Goal: Browse casually: Explore the website without a specific task or goal

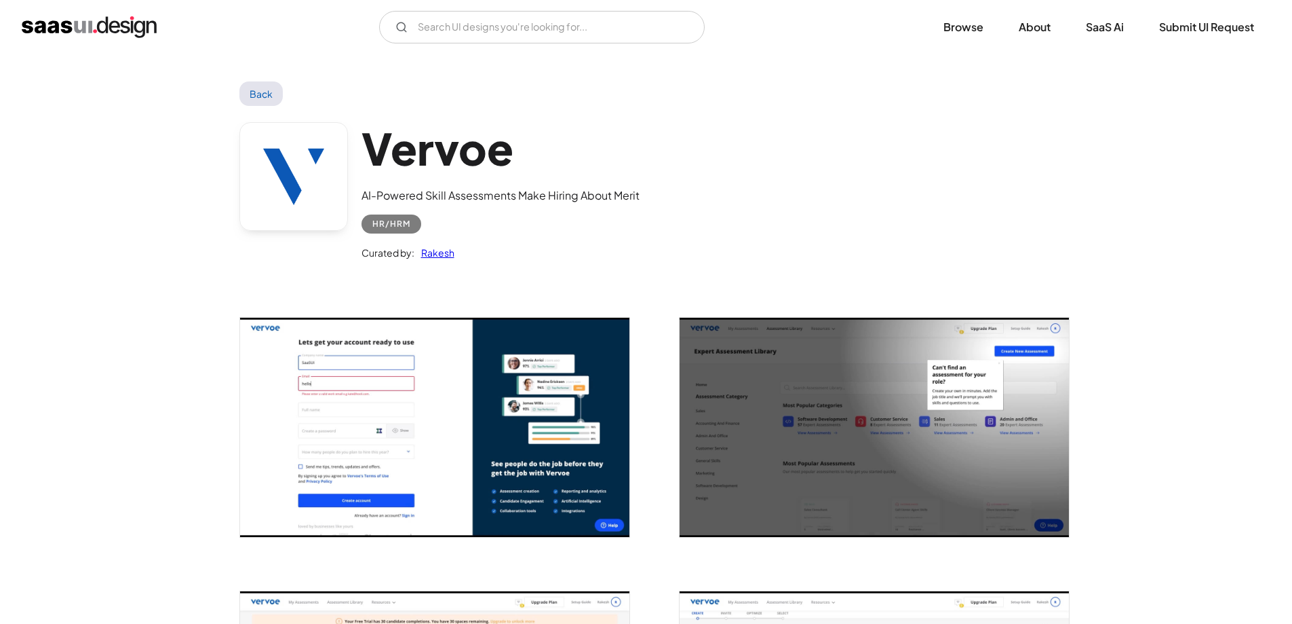
click at [664, 166] on div "Vervoe AI-Powered Skill Assessments Make Hiring About Merit HR/HRM Curated by: …" at bounding box center [647, 194] width 814 height 177
click at [666, 168] on div "Vervoe AI-Powered Skill Assessments Make Hiring About Merit HR/HRM Curated by: …" at bounding box center [647, 194] width 814 height 177
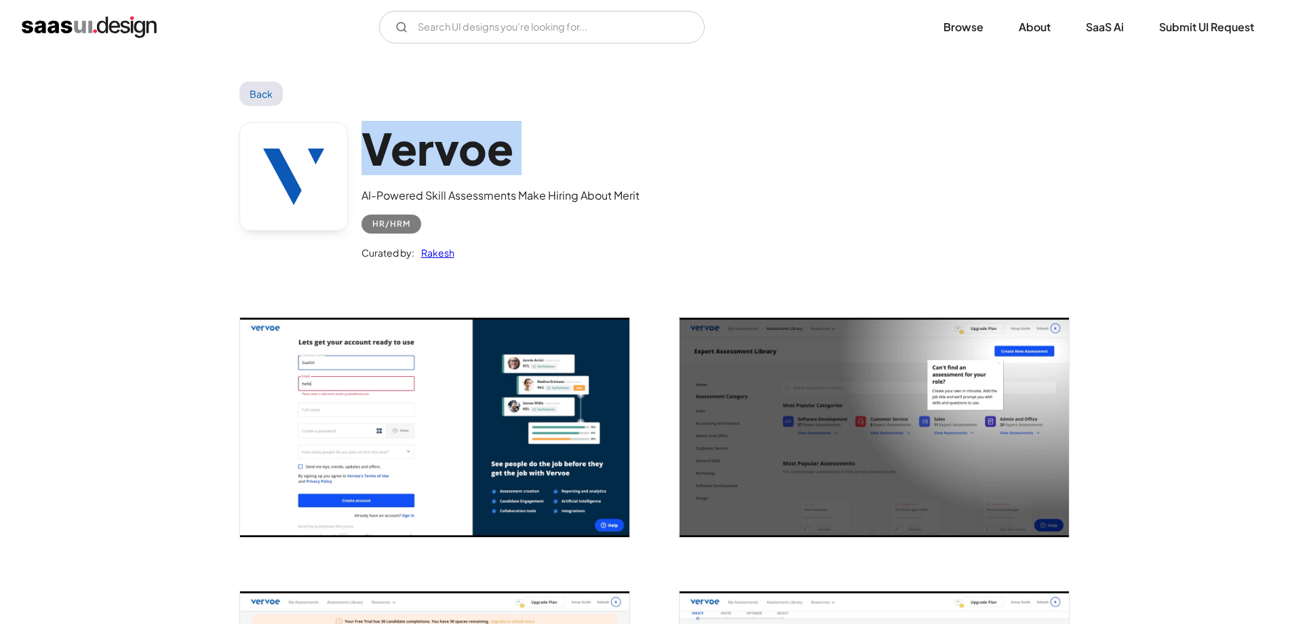
click at [666, 168] on div "Vervoe AI-Powered Skill Assessments Make Hiring About Merit HR/HRM Curated by: …" at bounding box center [647, 194] width 814 height 177
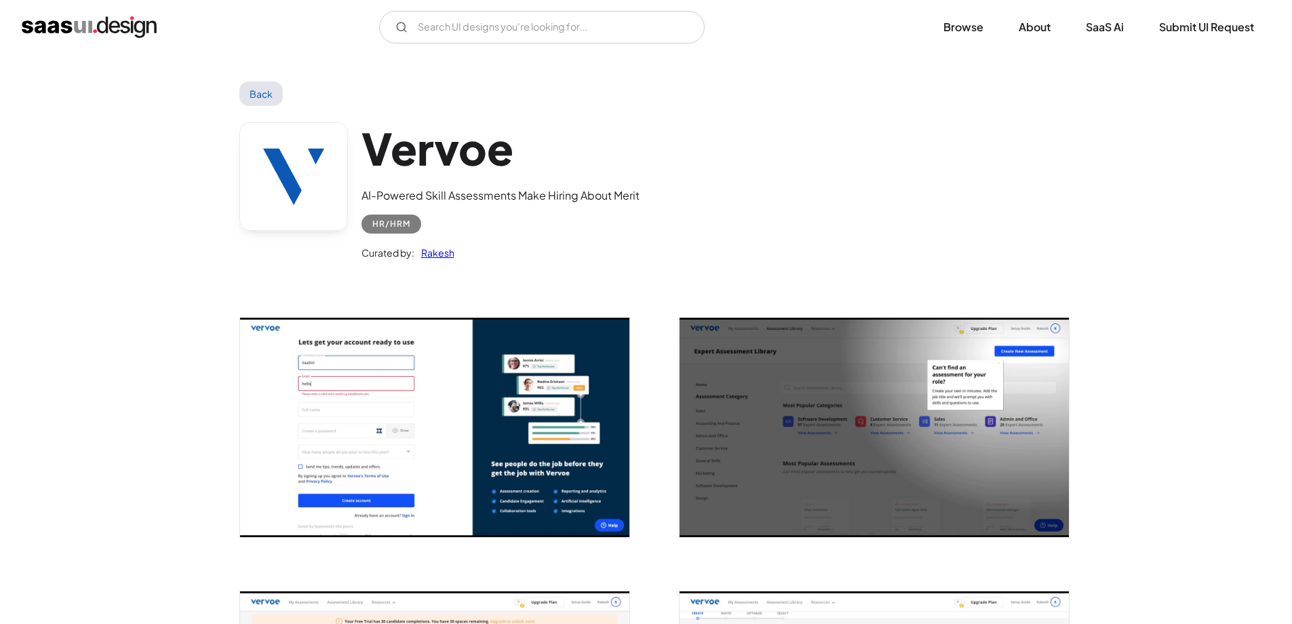
click at [615, 185] on div "Vervoe AI-Powered Skill Assessments Make Hiring About Merit HR/HRM Curated by: …" at bounding box center [501, 191] width 278 height 139
click at [532, 386] on img "open lightbox" at bounding box center [434, 427] width 389 height 219
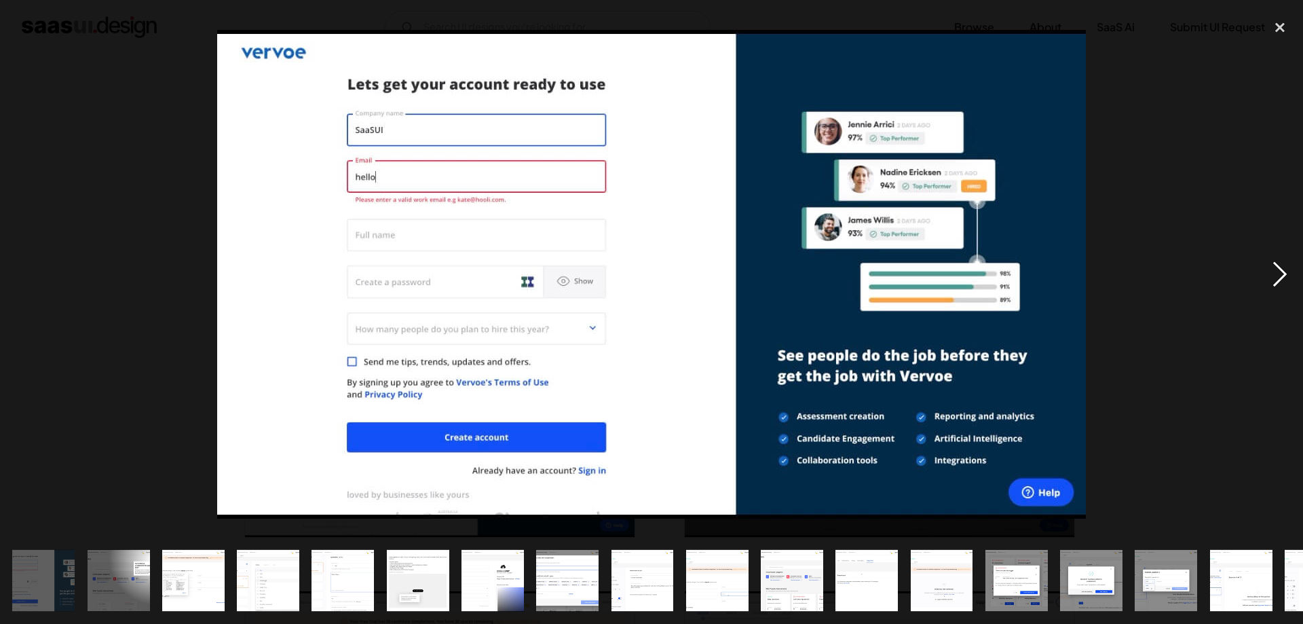
click at [1270, 284] on div "next image" at bounding box center [1280, 274] width 46 height 524
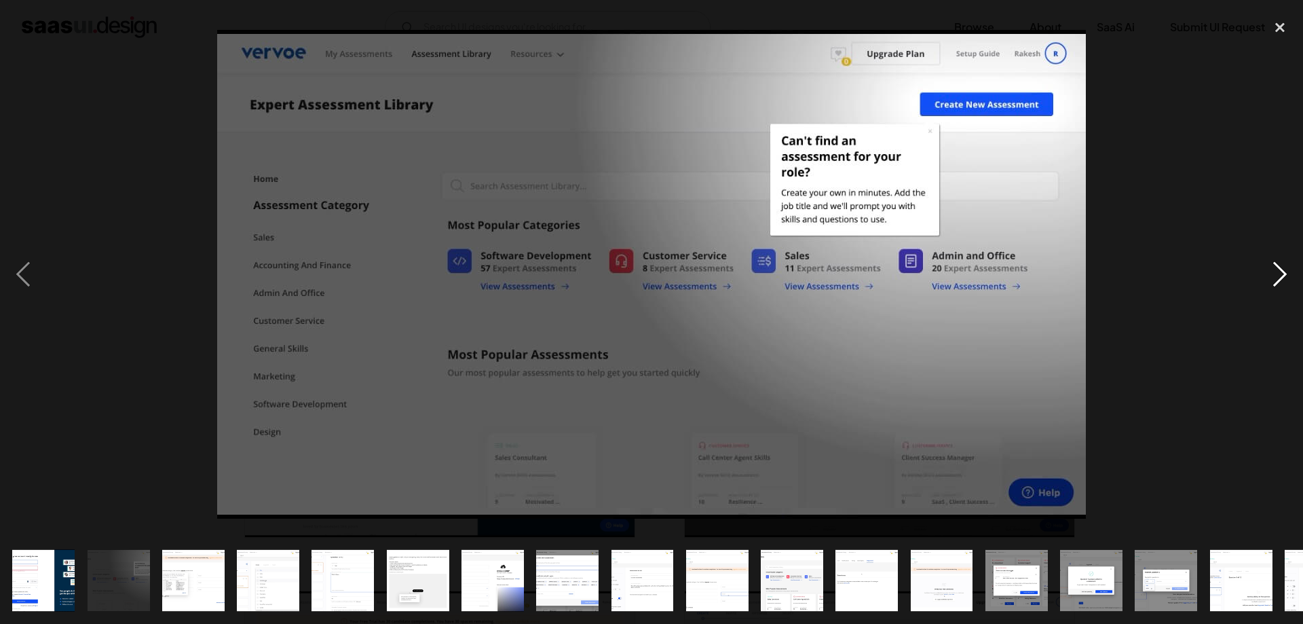
click at [1270, 284] on div "next image" at bounding box center [1280, 274] width 46 height 524
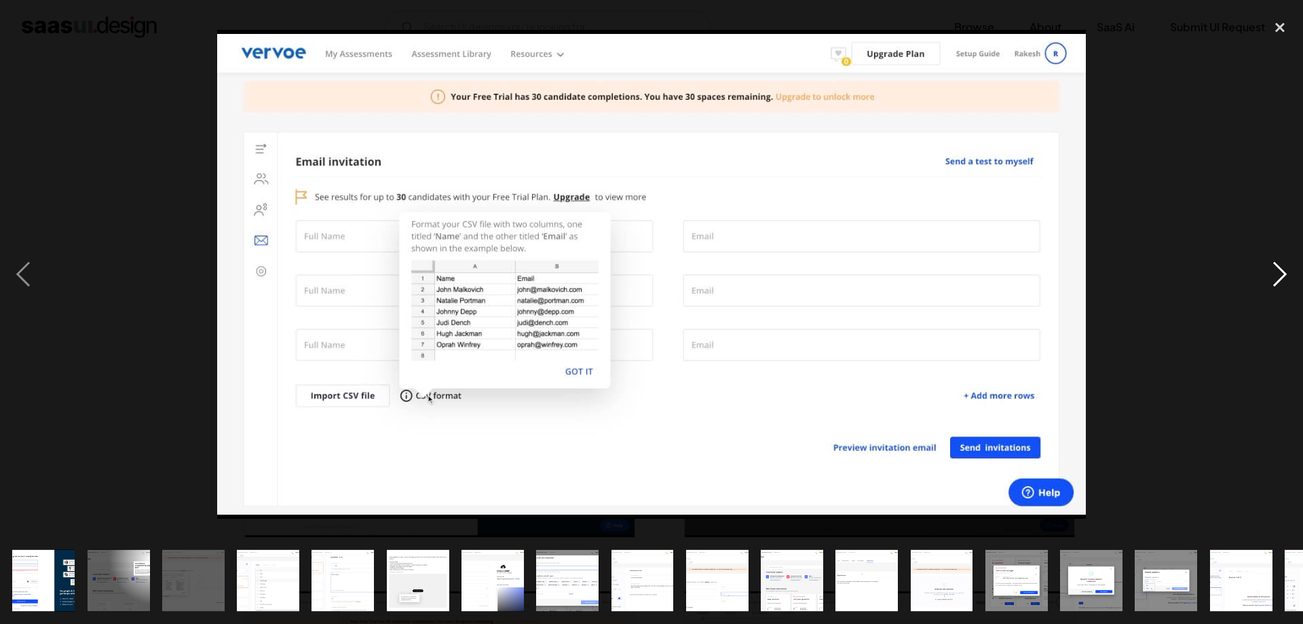
click at [1270, 284] on div "next image" at bounding box center [1280, 274] width 46 height 524
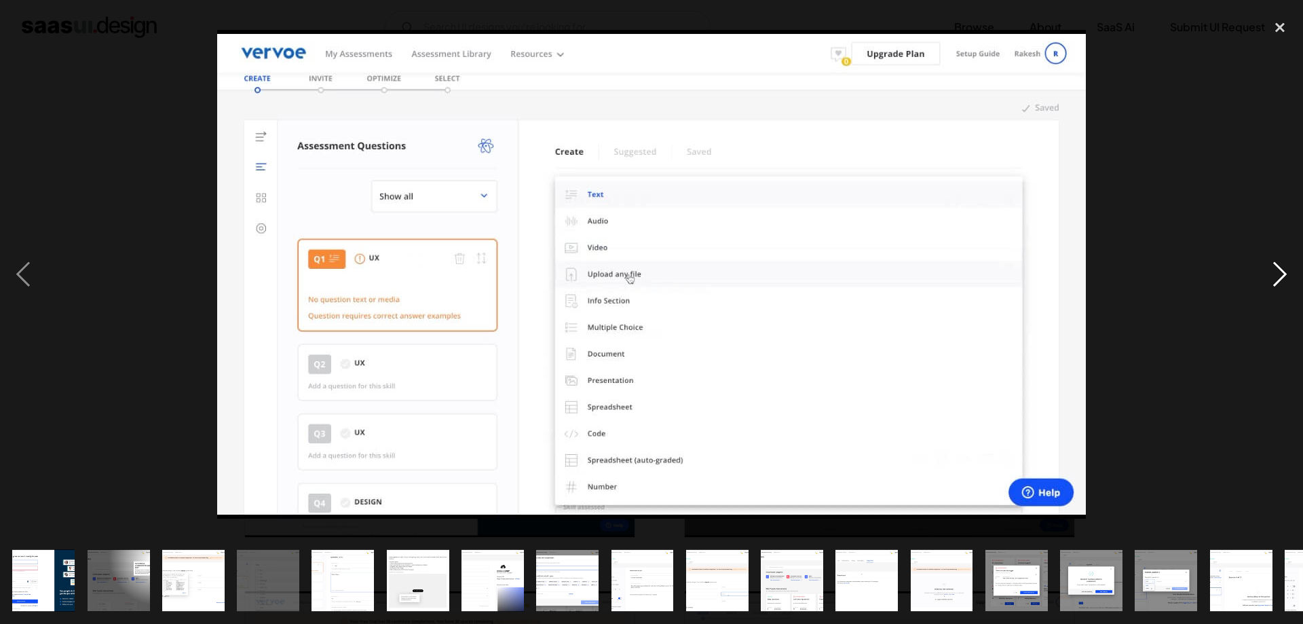
click at [1270, 284] on div "next image" at bounding box center [1280, 274] width 46 height 524
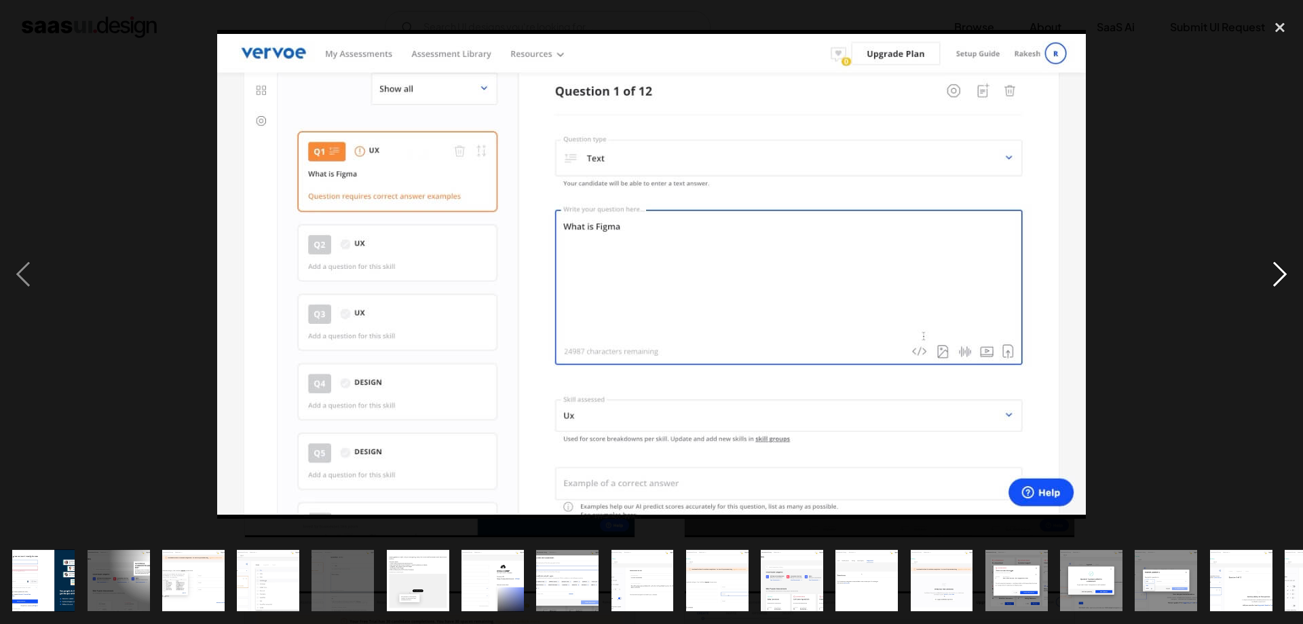
click at [1270, 284] on div "next image" at bounding box center [1280, 274] width 46 height 524
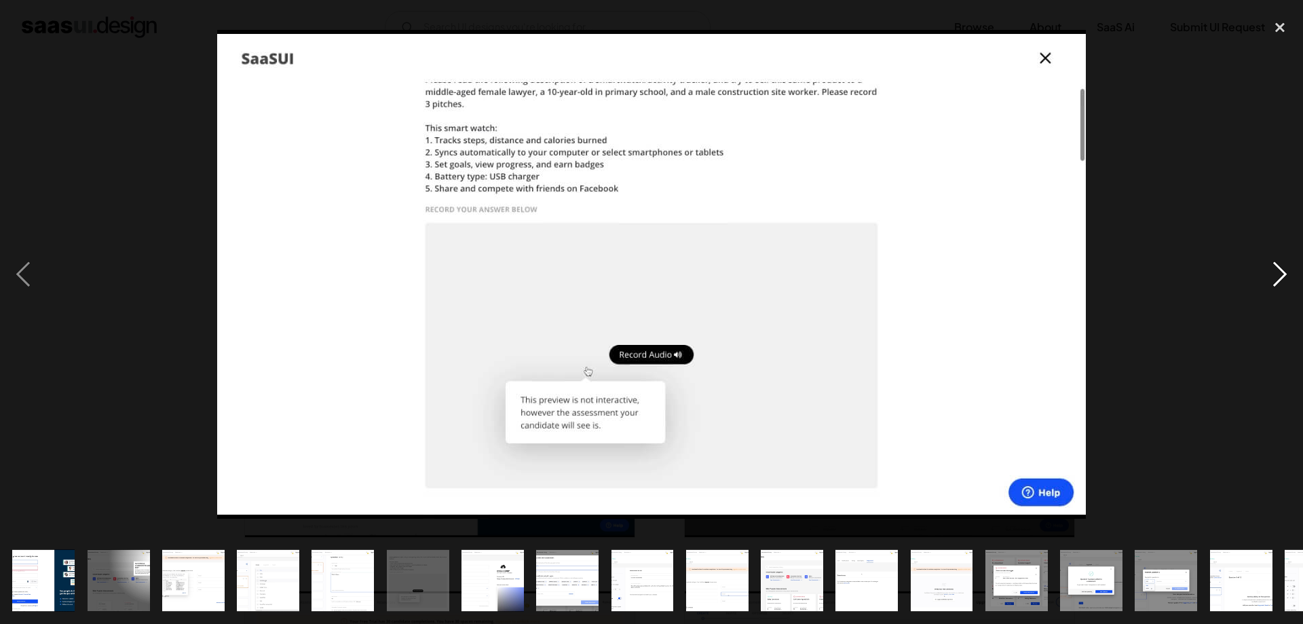
click at [1270, 284] on div "next image" at bounding box center [1280, 274] width 46 height 524
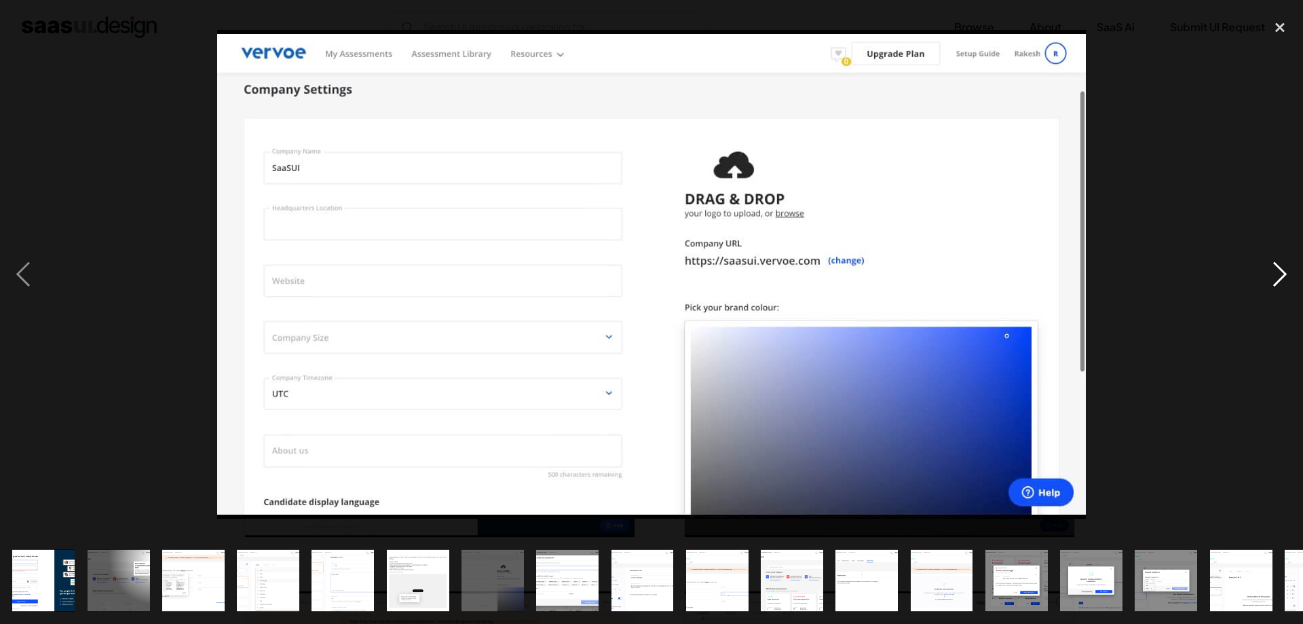
click at [1270, 284] on div "next image" at bounding box center [1280, 274] width 46 height 524
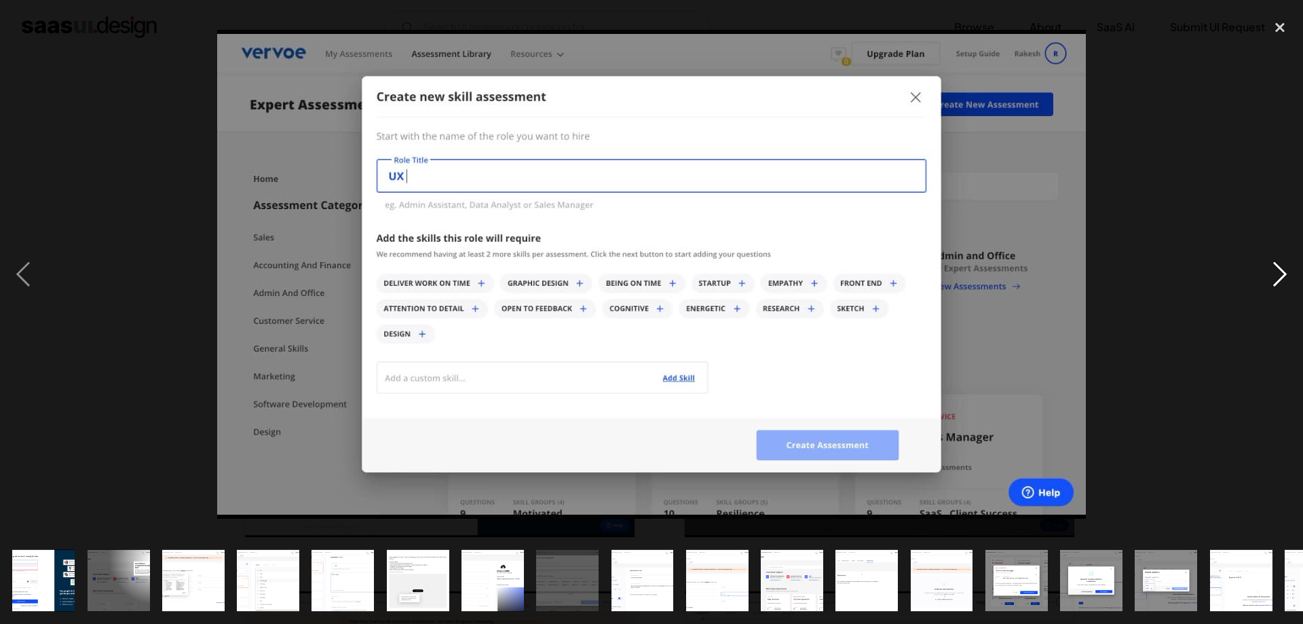
click at [1270, 284] on div "next image" at bounding box center [1280, 274] width 46 height 524
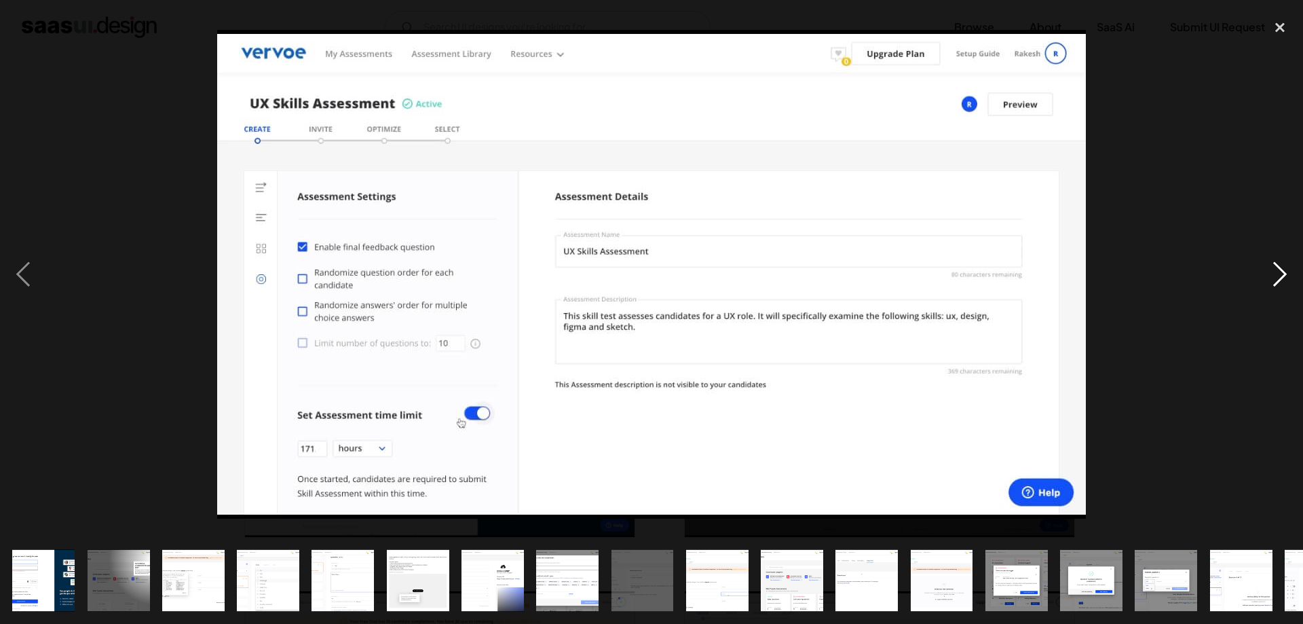
click at [1270, 284] on div "next image" at bounding box center [1280, 274] width 46 height 524
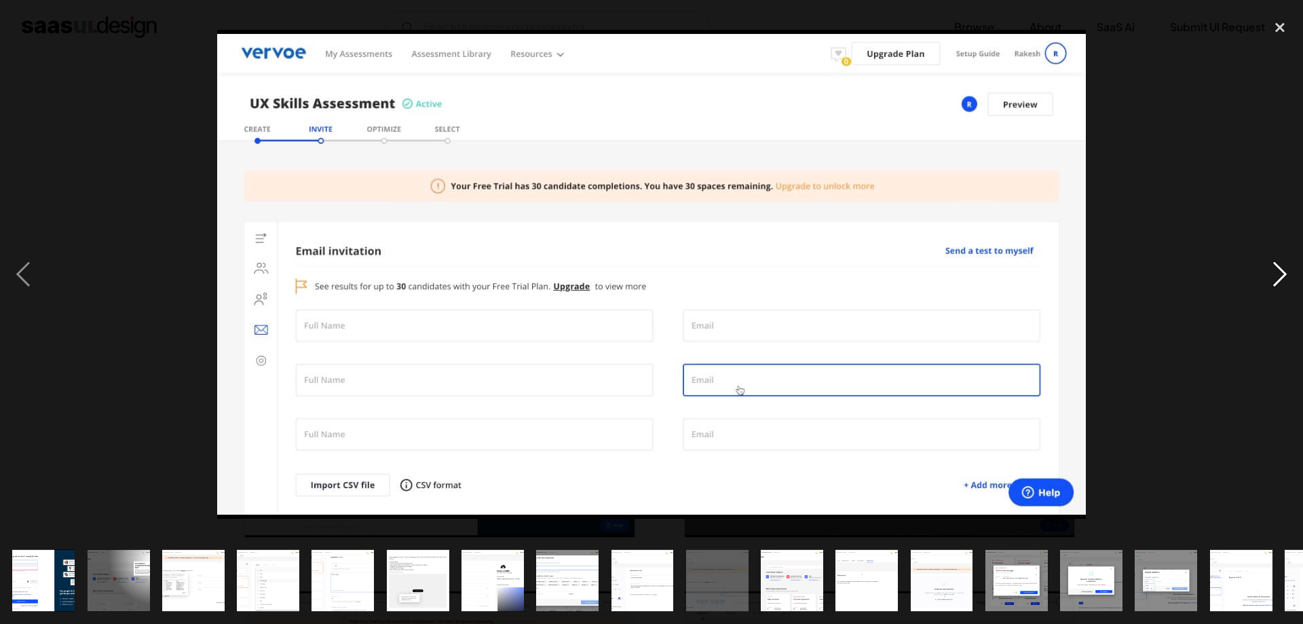
click at [1270, 284] on div "next image" at bounding box center [1280, 274] width 46 height 524
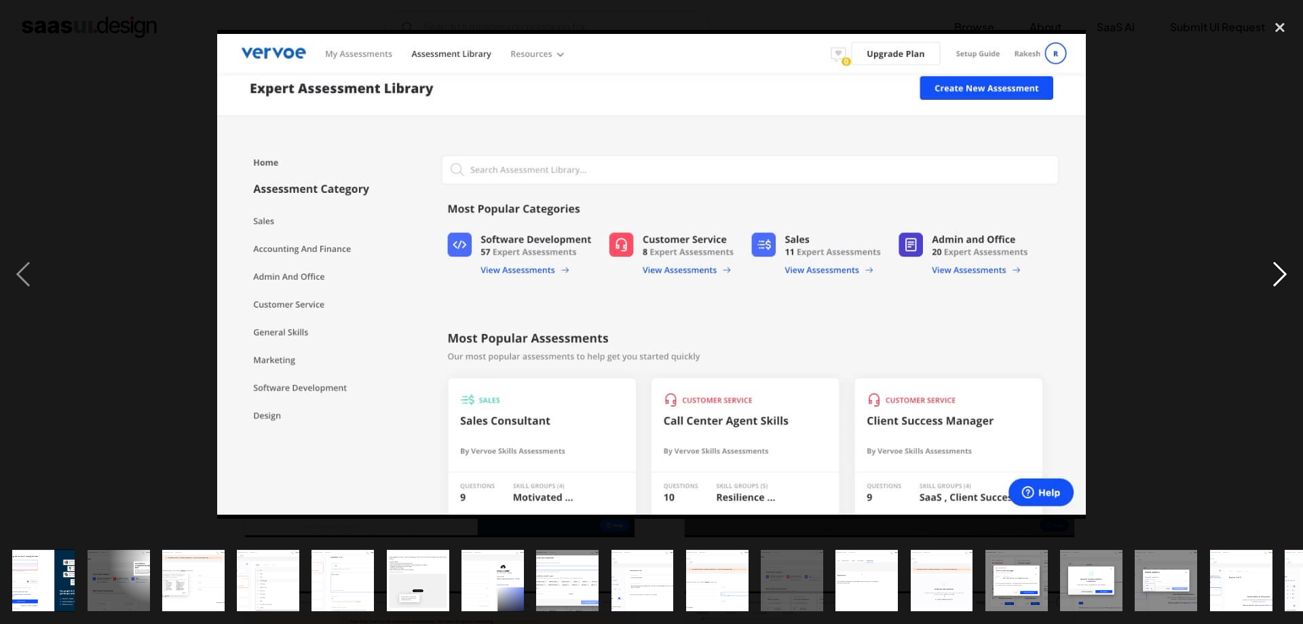
click at [1266, 271] on div "next image" at bounding box center [1280, 274] width 46 height 524
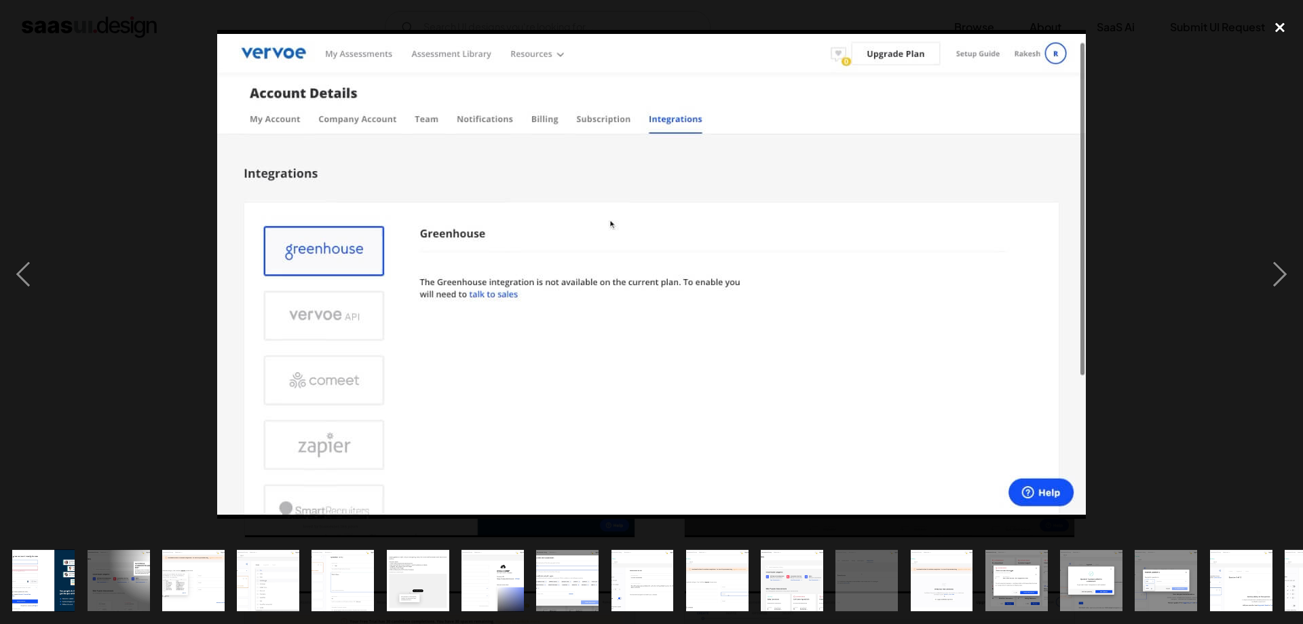
click at [1278, 31] on div "close lightbox" at bounding box center [1280, 27] width 46 height 30
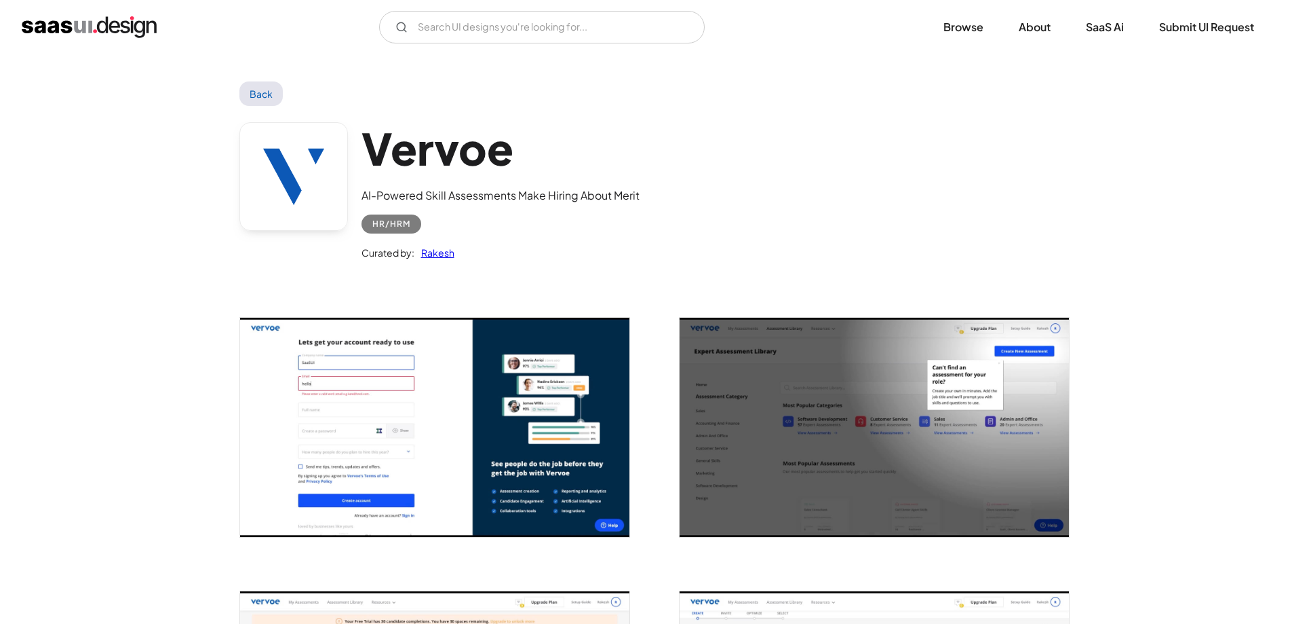
click at [901, 227] on div "Vervoe AI-Powered Skill Assessments Make Hiring About Merit HR/HRM Curated by: …" at bounding box center [647, 194] width 814 height 177
click at [912, 360] on img "open lightbox" at bounding box center [874, 427] width 389 height 219
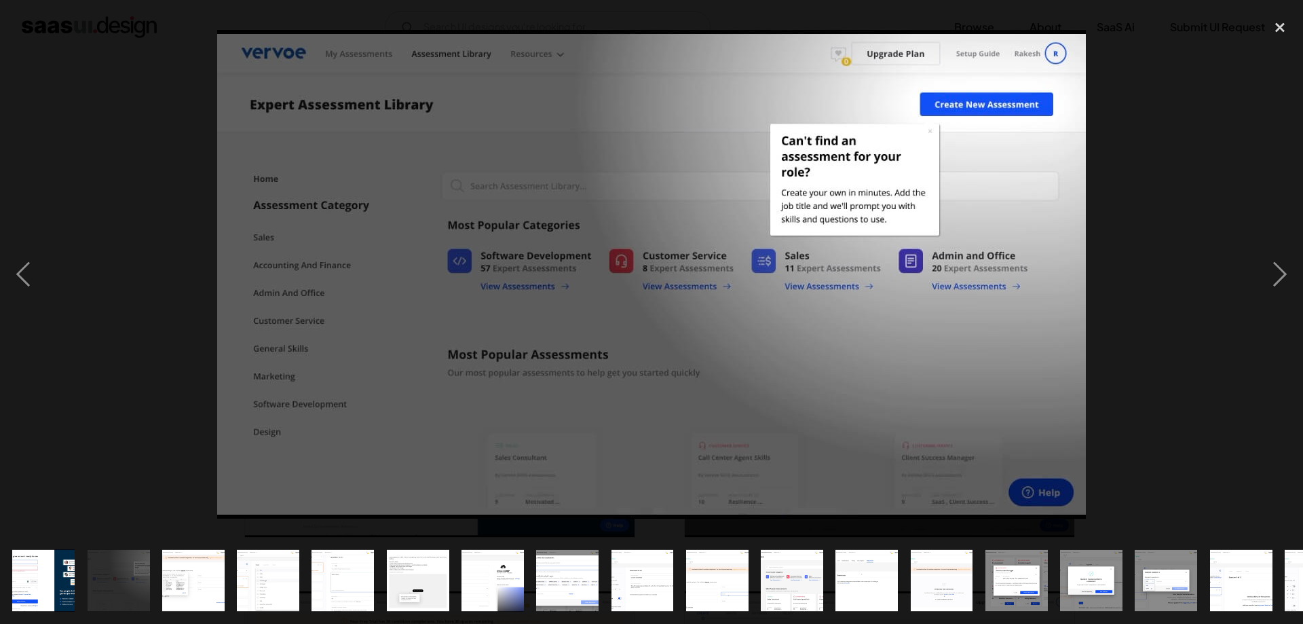
click at [1125, 214] on div at bounding box center [651, 274] width 1303 height 524
